Goal: Navigation & Orientation: Find specific page/section

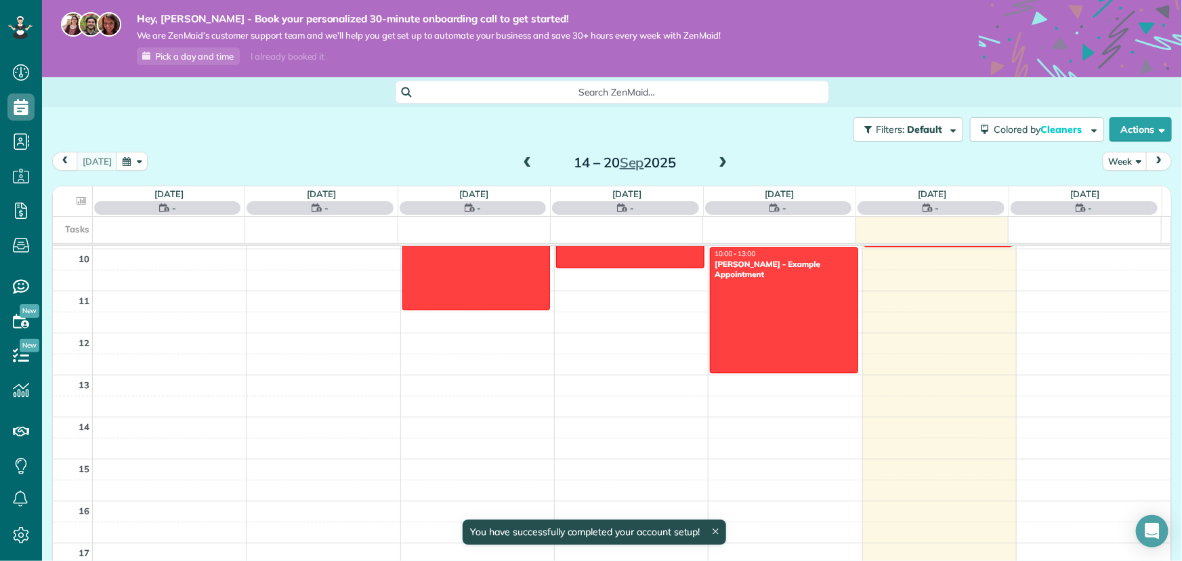
scroll to position [540, 0]
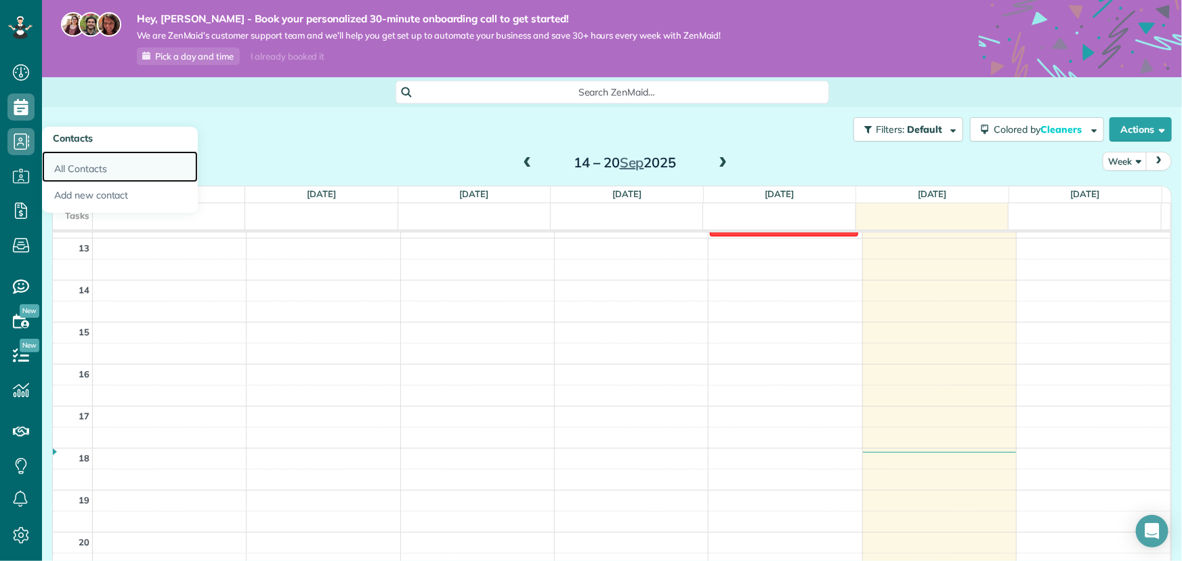
click at [61, 164] on link "All Contacts" at bounding box center [120, 166] width 156 height 31
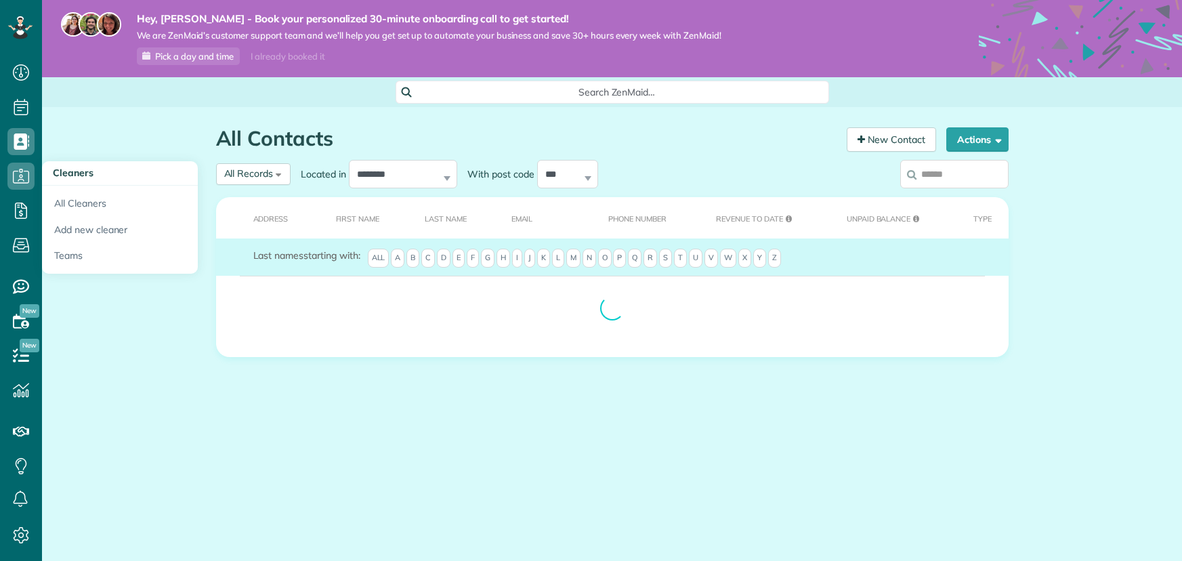
click at [16, 176] on icon at bounding box center [20, 176] width 27 height 27
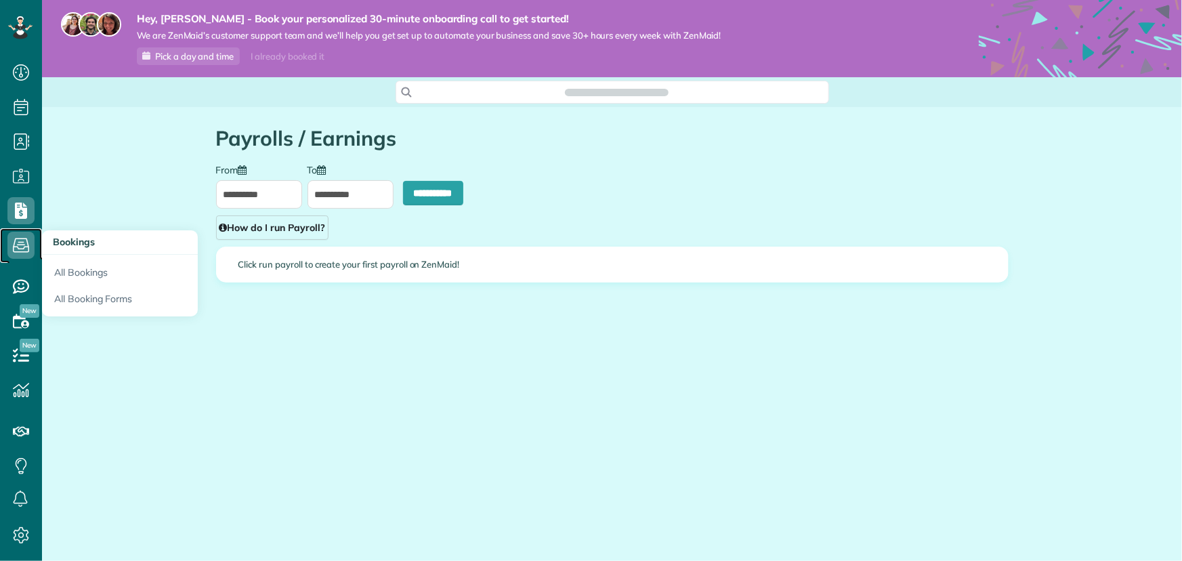
click at [24, 244] on icon at bounding box center [20, 245] width 27 height 27
type input "**********"
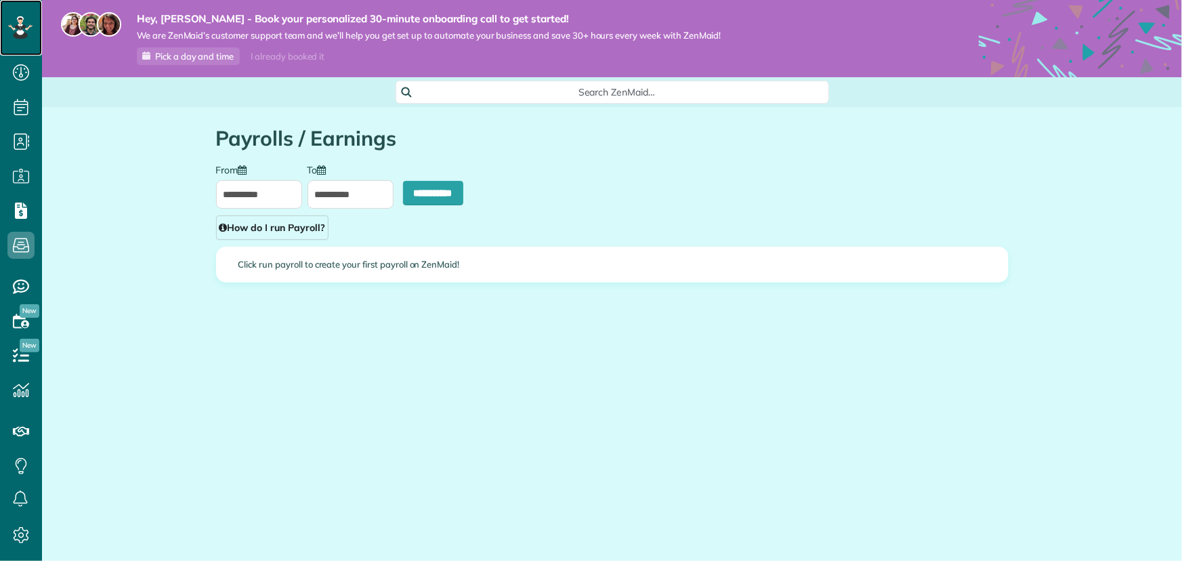
click at [12, 30] on icon at bounding box center [20, 27] width 24 height 23
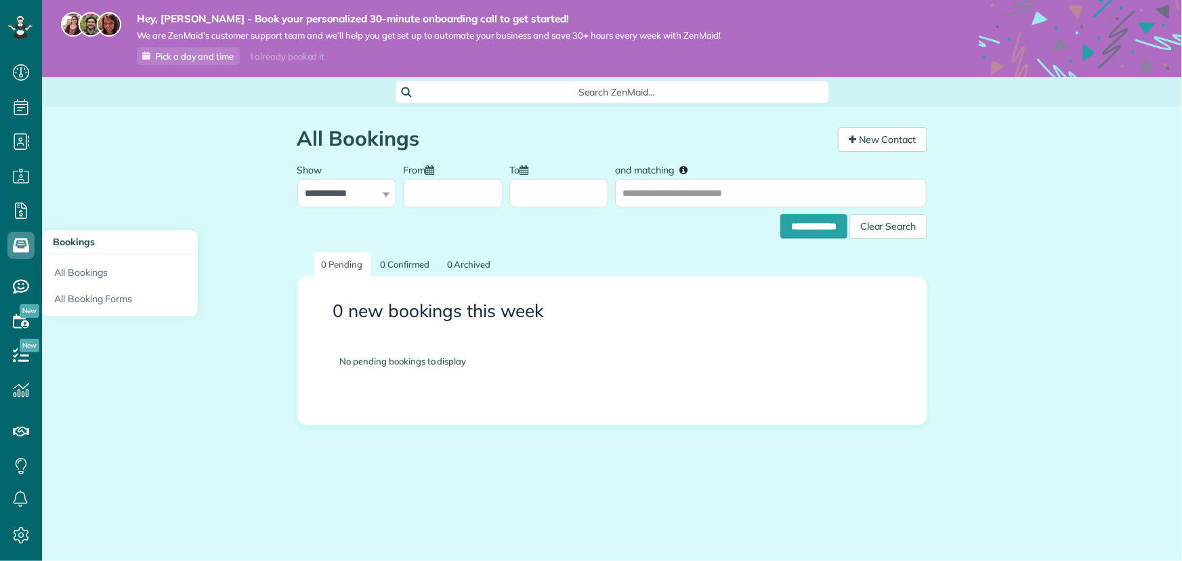
scroll to position [6, 6]
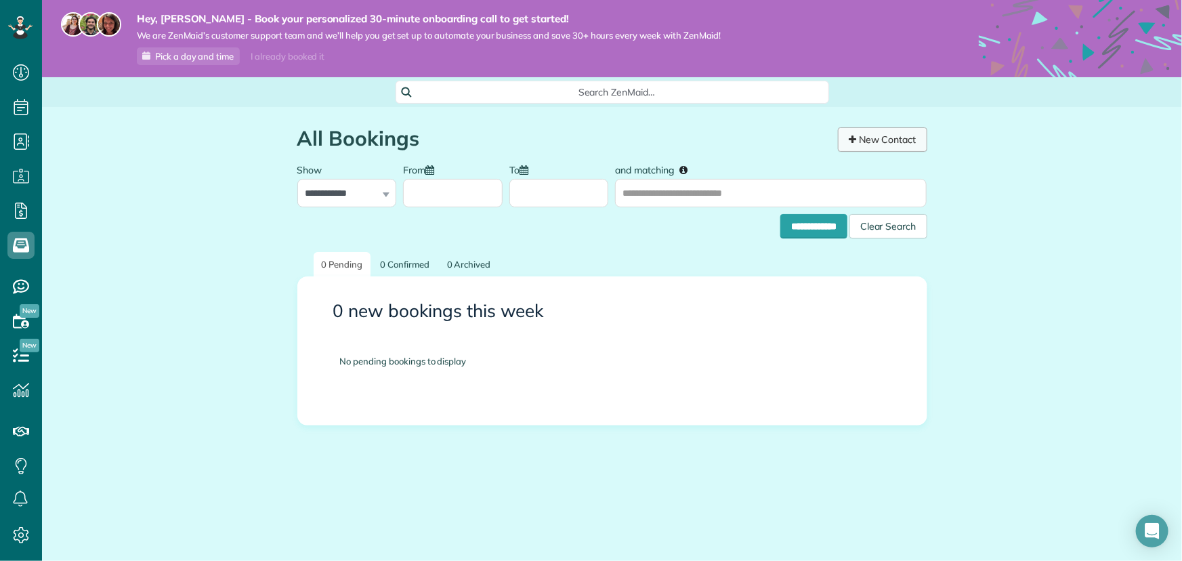
click at [894, 135] on link "New Contact" at bounding box center [882, 139] width 89 height 24
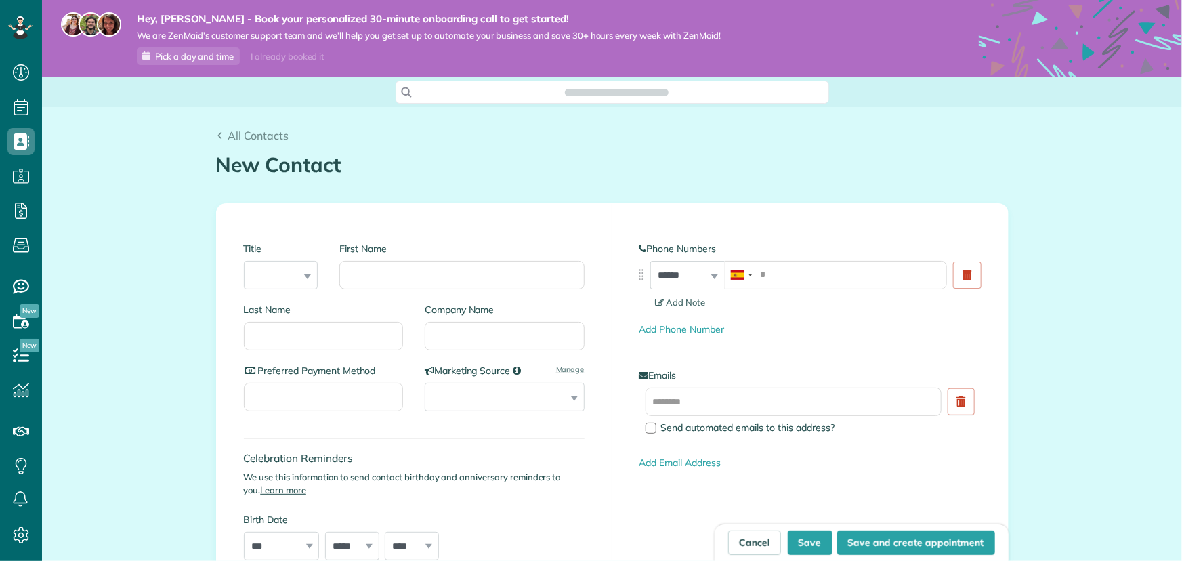
scroll to position [6, 6]
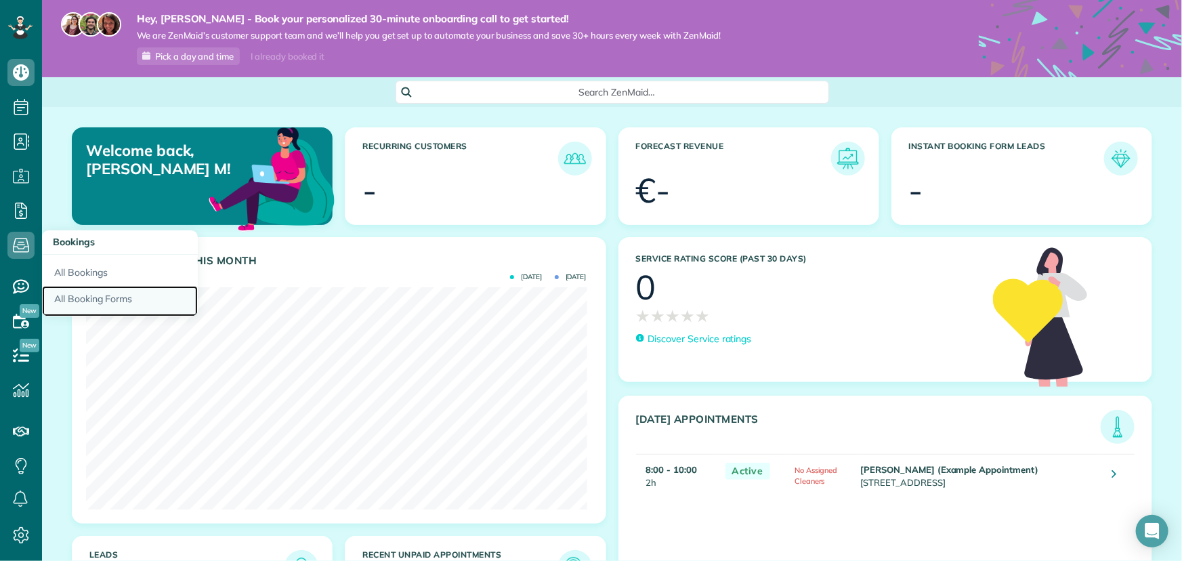
click at [112, 303] on link "All Booking Forms" at bounding box center [120, 301] width 156 height 31
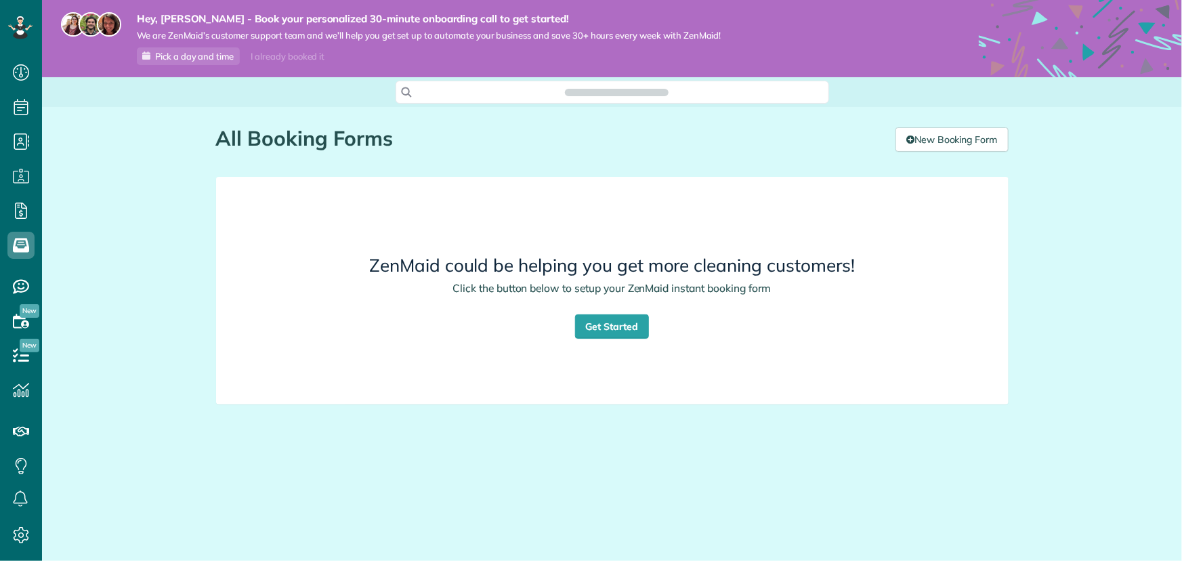
scroll to position [6, 6]
click at [28, 23] on icon at bounding box center [20, 27] width 24 height 23
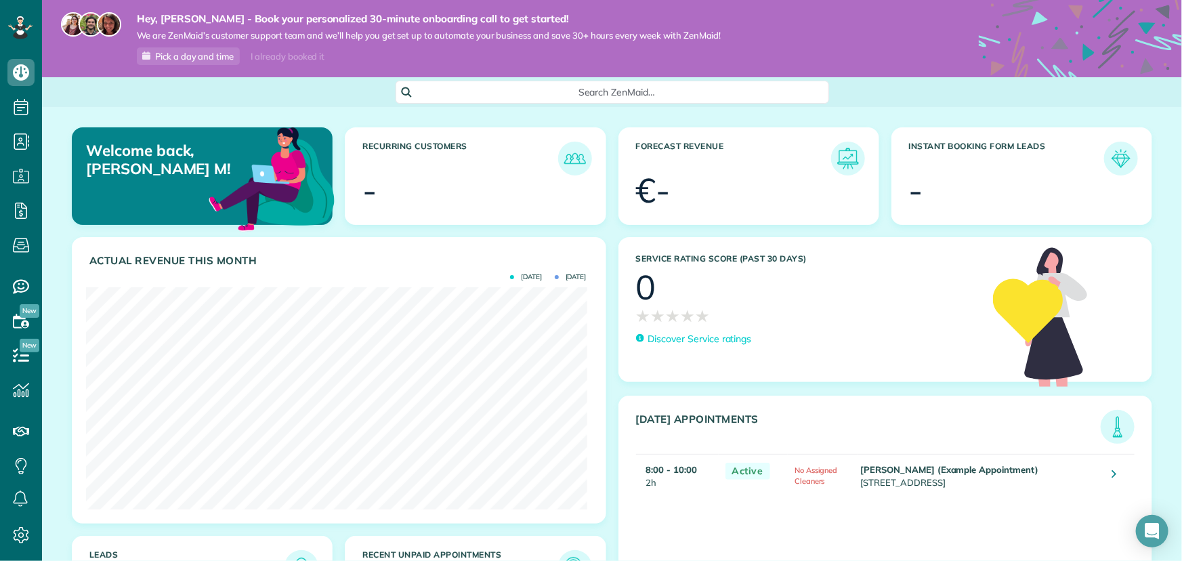
scroll to position [85, 0]
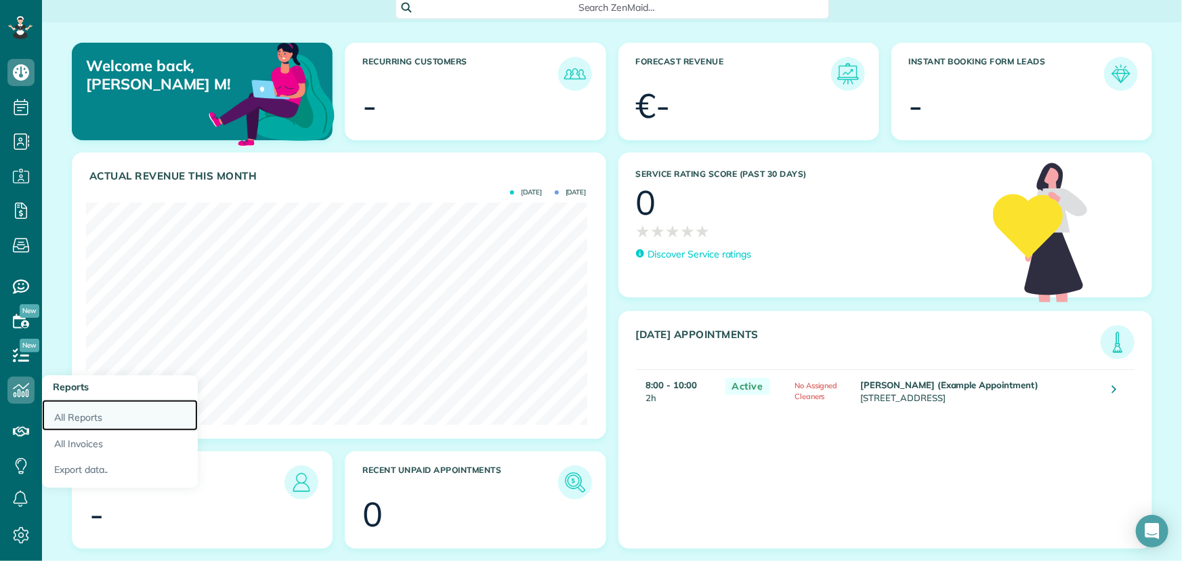
click at [119, 420] on link "All Reports" at bounding box center [120, 415] width 156 height 31
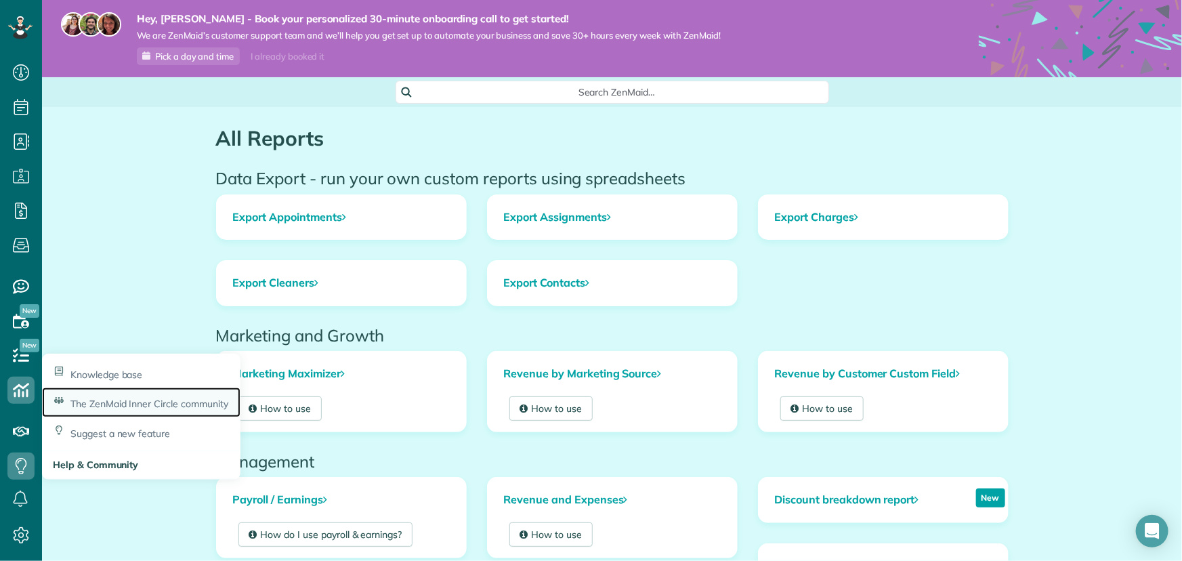
click at [222, 409] on span "The ZenMaid Inner Circle community" at bounding box center [149, 404] width 158 height 12
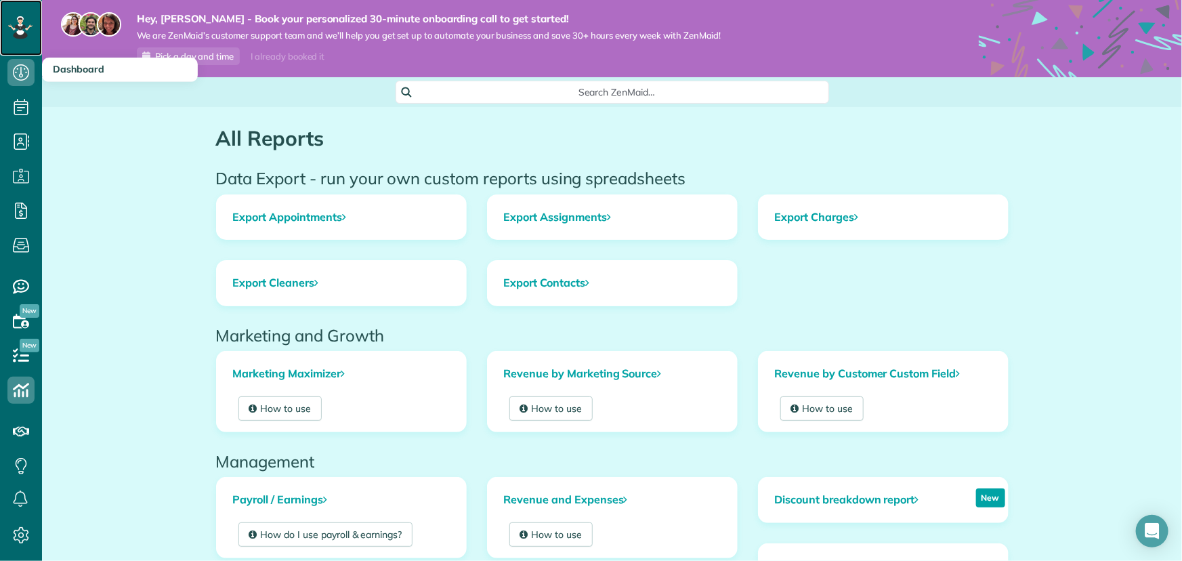
click at [18, 22] on icon at bounding box center [20, 27] width 24 height 23
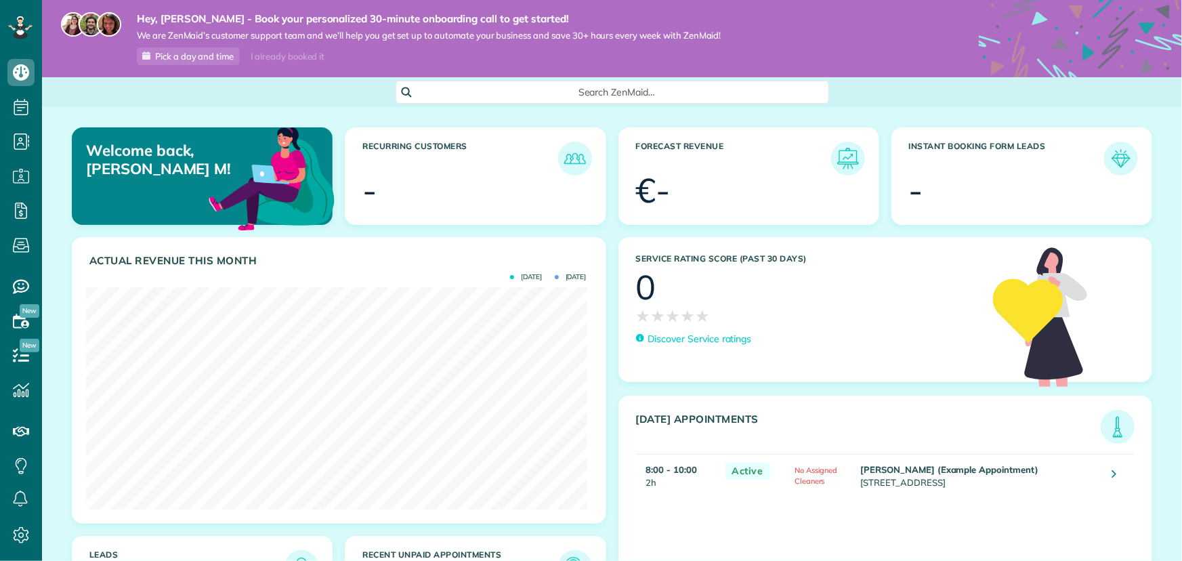
scroll to position [85, 0]
